Goal: Find specific page/section: Find specific page/section

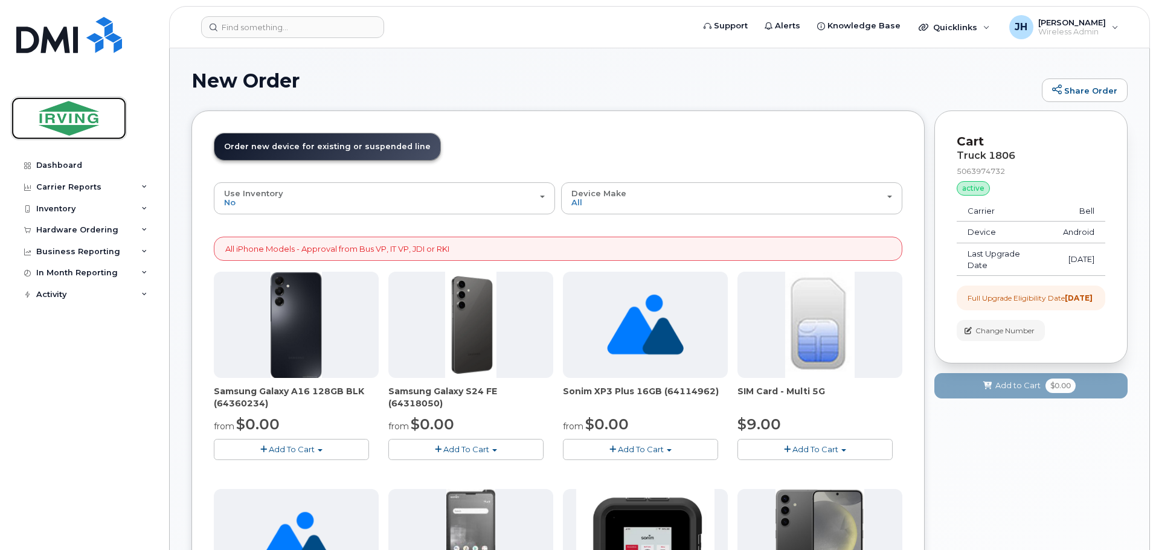
click at [60, 115] on img at bounding box center [68, 118] width 93 height 35
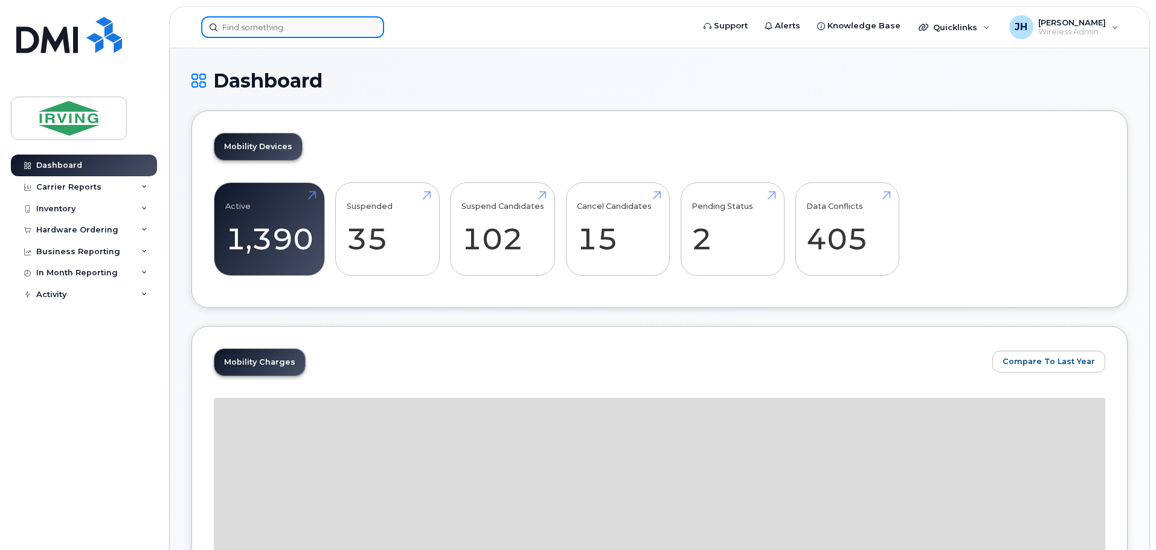
click at [265, 33] on input at bounding box center [292, 27] width 183 height 22
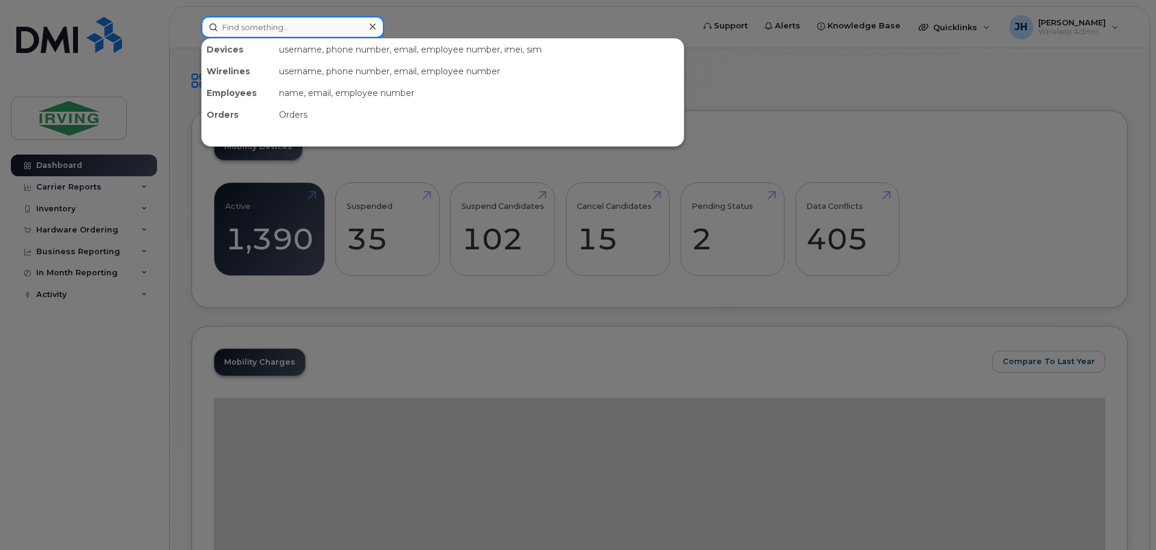
click at [274, 25] on input at bounding box center [292, 27] width 183 height 22
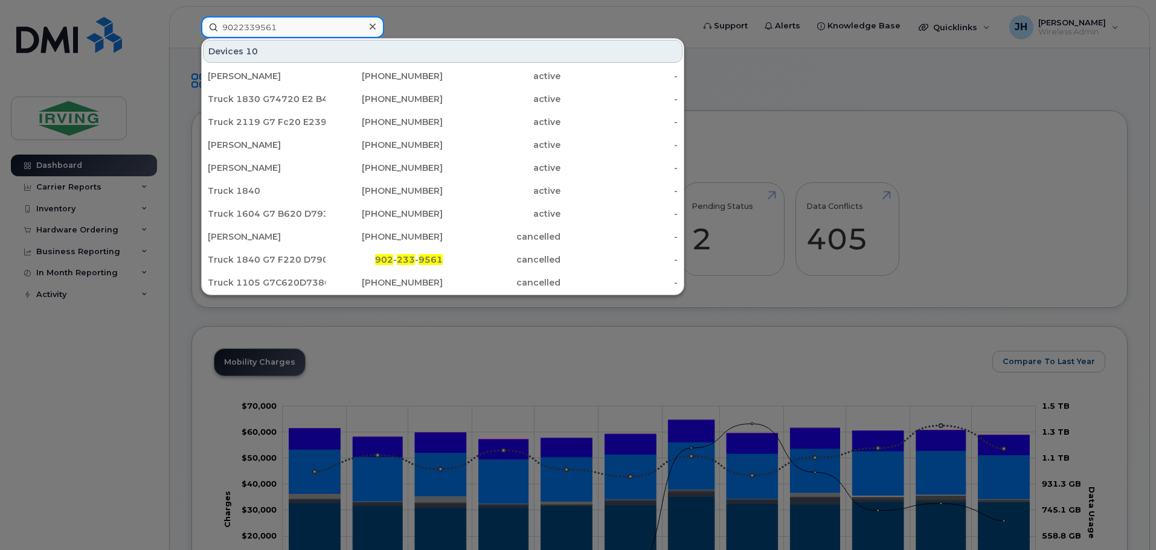
type input "9022339561"
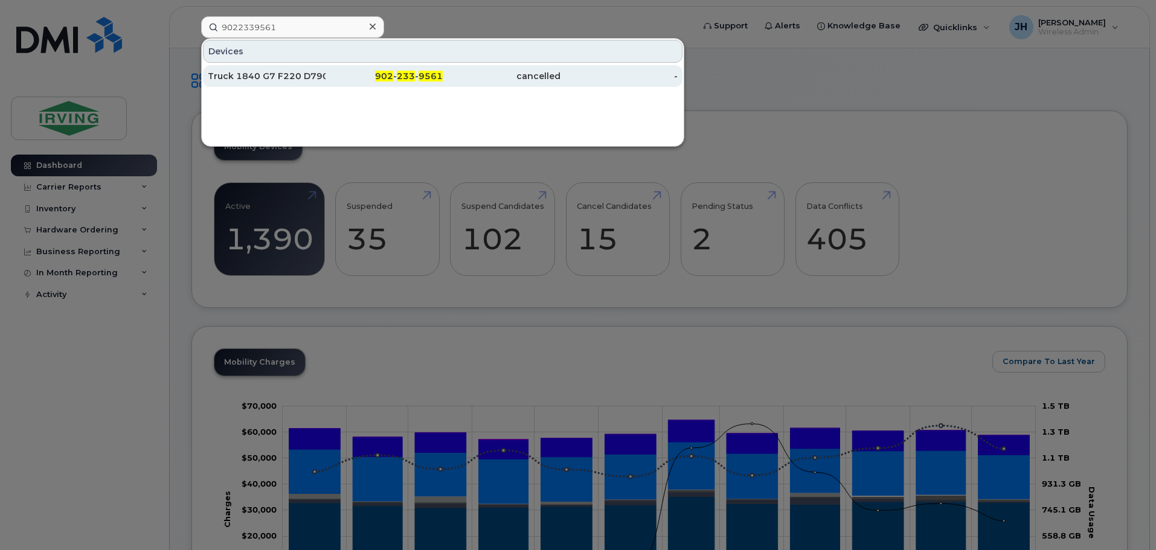
click at [278, 74] on div "Truck 1840 G7 F220 D79099" at bounding box center [267, 76] width 118 height 12
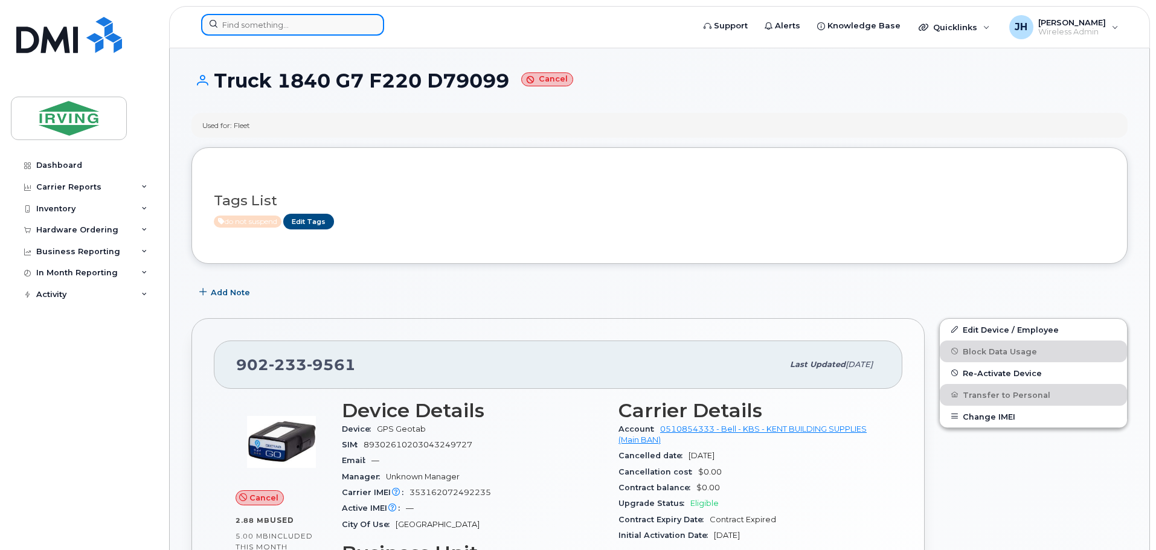
click at [283, 27] on input at bounding box center [292, 25] width 183 height 22
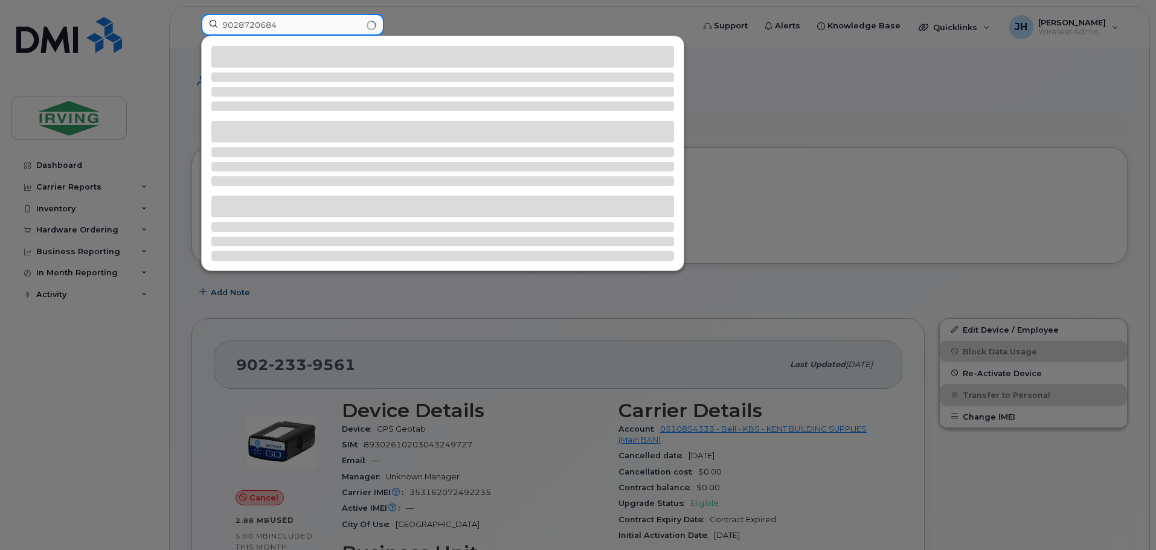
type input "9028720684"
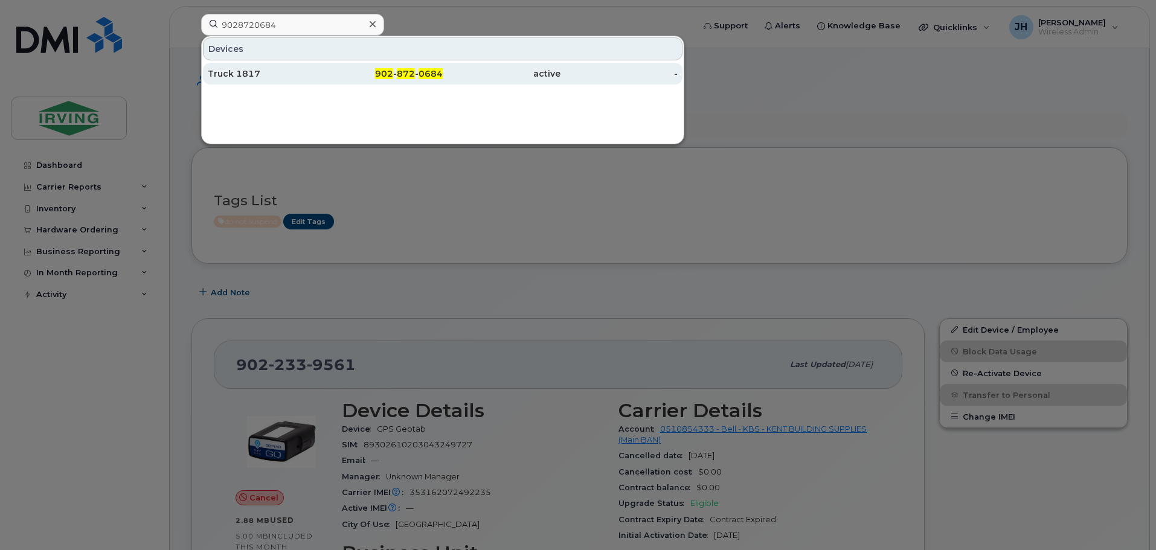
click at [305, 74] on div "Truck 1817" at bounding box center [267, 74] width 118 height 12
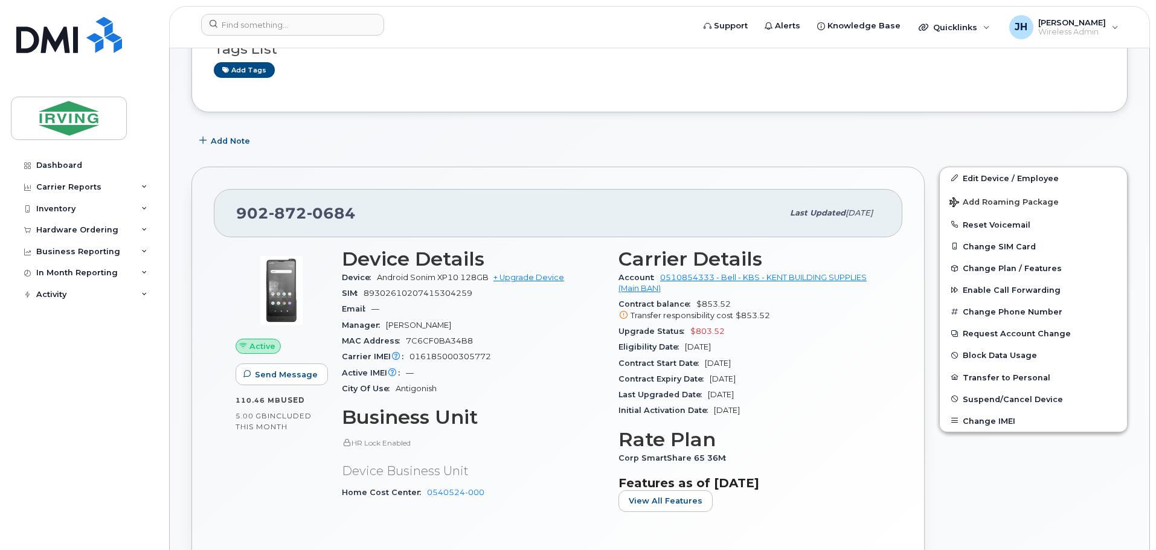
scroll to position [181, 0]
